Goal: Information Seeking & Learning: Find specific fact

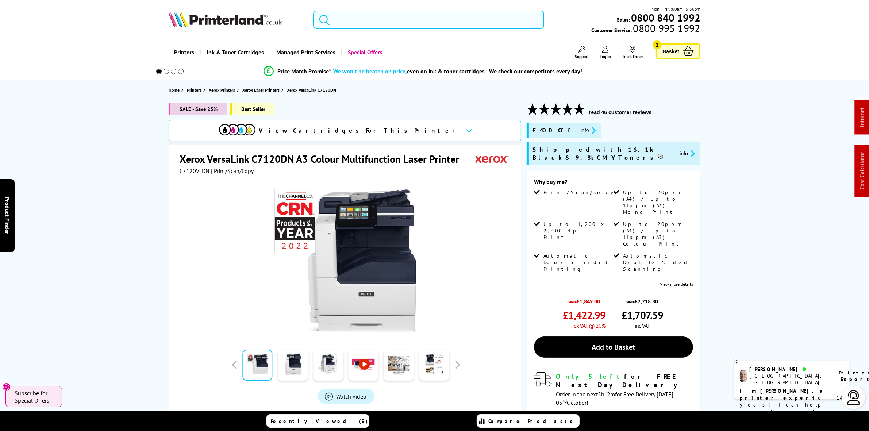
click at [407, 23] on input "search" at bounding box center [428, 20] width 231 height 18
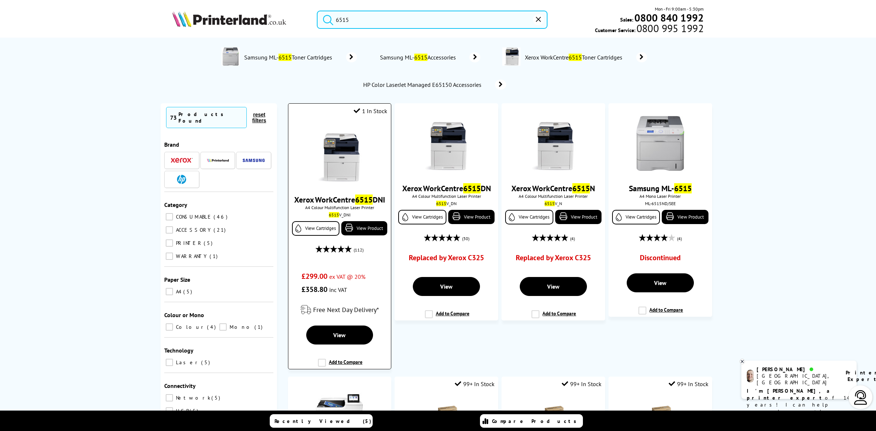
type input "6515"
click at [333, 158] on img at bounding box center [339, 154] width 55 height 55
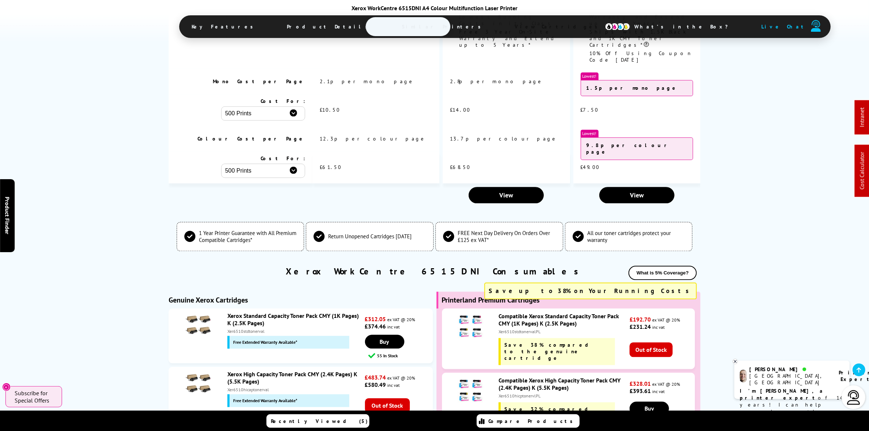
scroll to position [2191, 0]
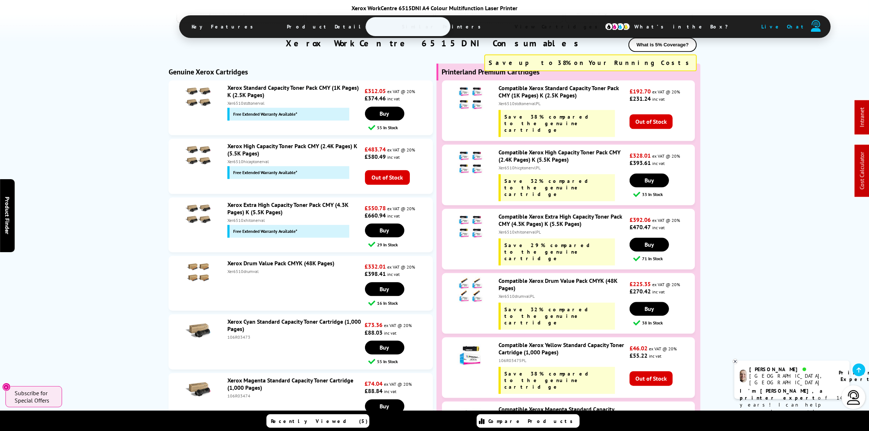
click at [506, 229] on div "Xer6510xhitonervalPL" at bounding box center [563, 231] width 129 height 5
copy div "Xer6510xhitonervalPL"
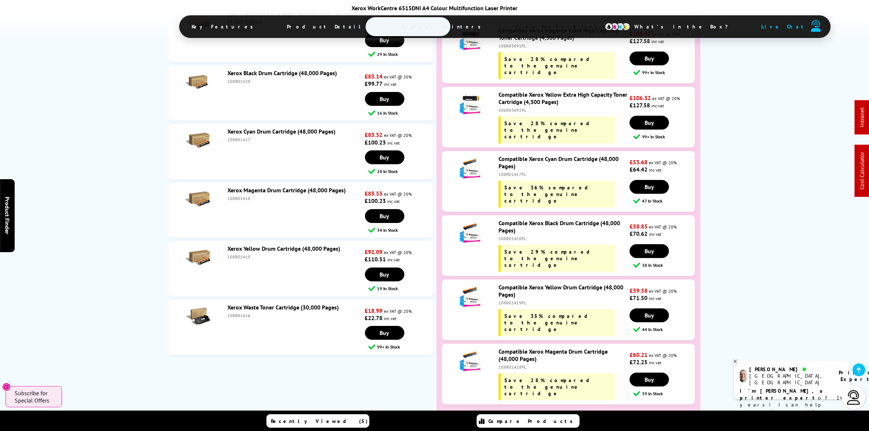
scroll to position [3103, 0]
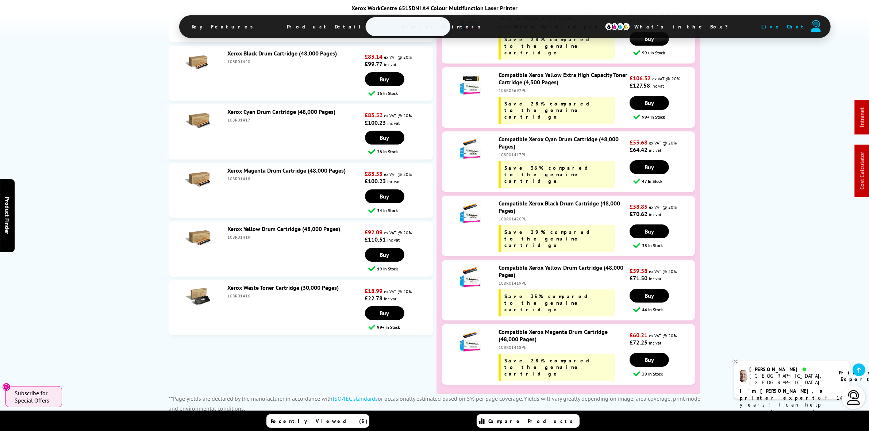
click at [236, 294] on div "108R01416" at bounding box center [295, 295] width 136 height 5
copy div "108R01416"
